Goal: Navigation & Orientation: Find specific page/section

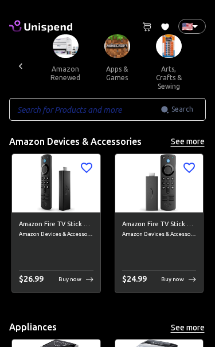
scroll to position [0, 1212]
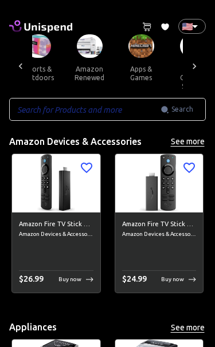
click at [119, 58] on button "apps & games" at bounding box center [141, 73] width 52 height 31
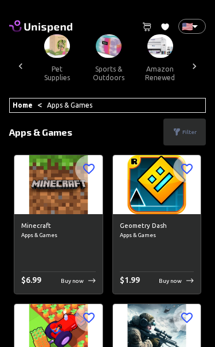
scroll to position [0, 1139]
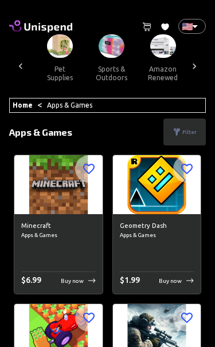
click at [150, 47] on img at bounding box center [163, 45] width 26 height 23
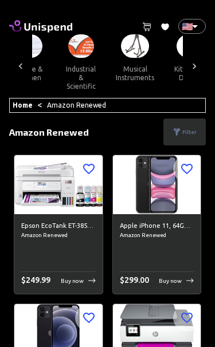
scroll to position [0, 956]
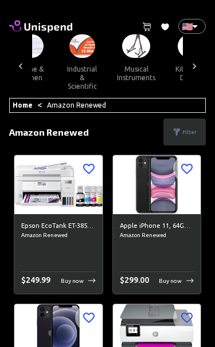
click at [111, 58] on button "musical instruments" at bounding box center [136, 73] width 57 height 31
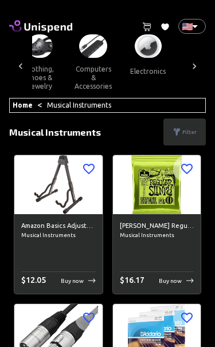
scroll to position [0, 560]
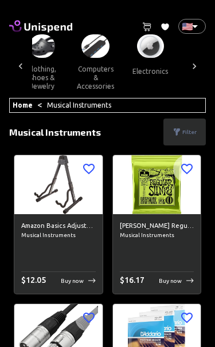
click at [137, 54] on img at bounding box center [150, 45] width 27 height 23
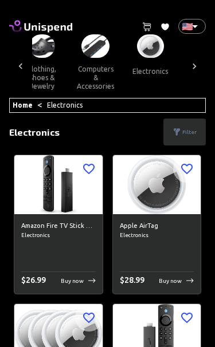
click at [81, 53] on img at bounding box center [95, 45] width 28 height 23
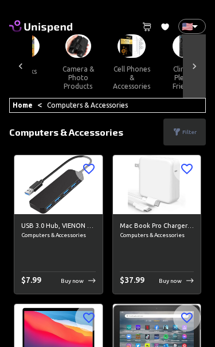
click at [186, 52] on div at bounding box center [194, 66] width 23 height 64
